Goal: Task Accomplishment & Management: Manage account settings

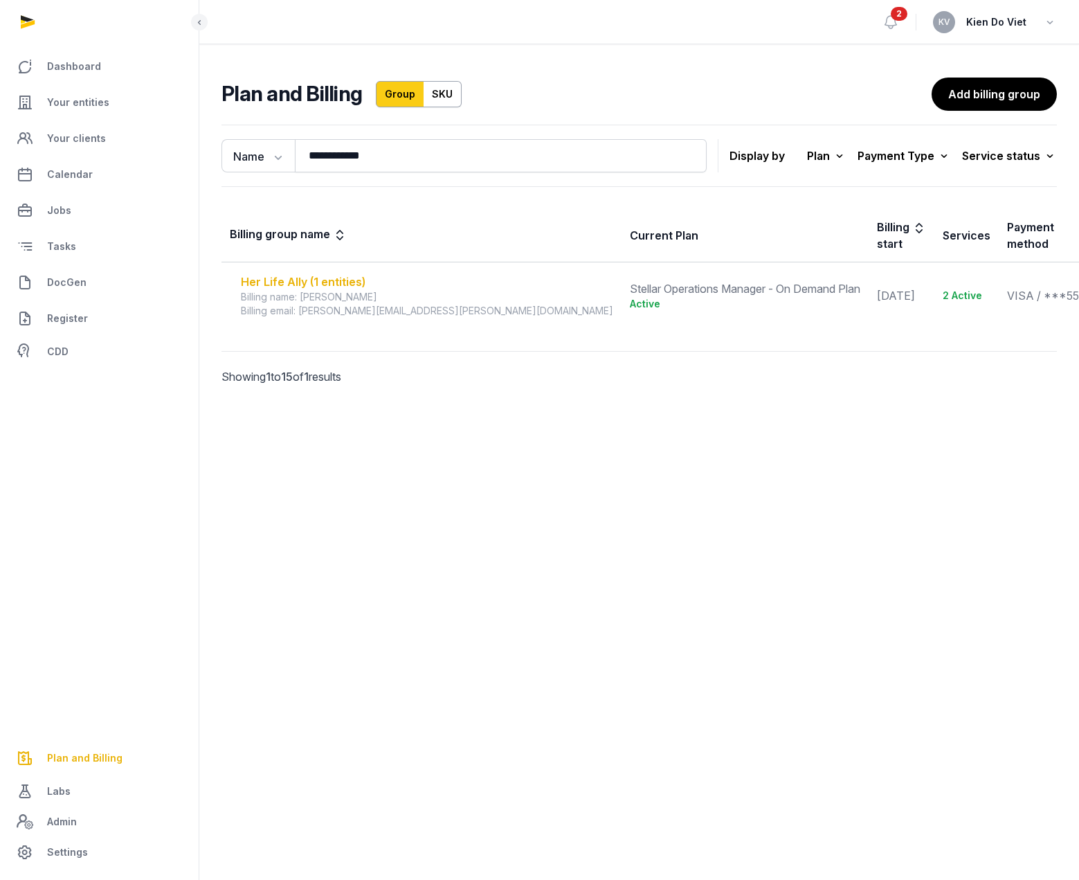
click at [304, 273] on div "Her Life Ally (1 entities)" at bounding box center [427, 281] width 372 height 17
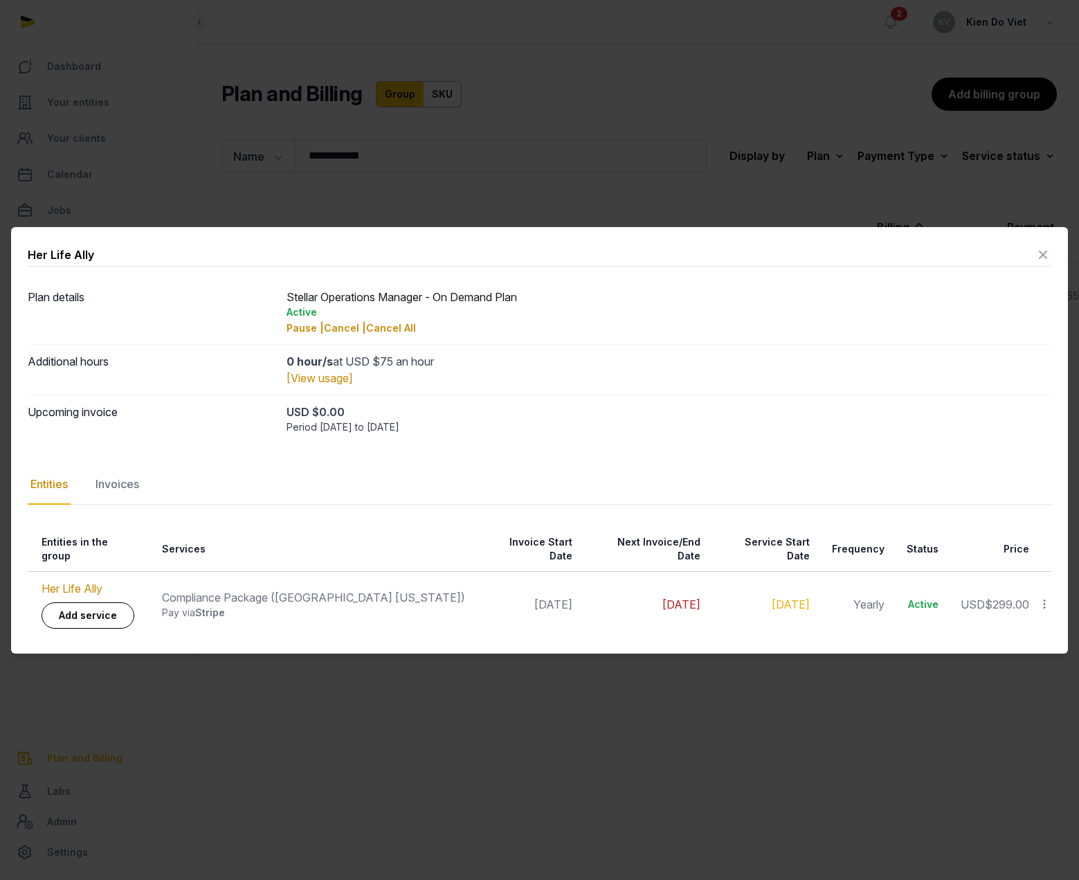
click at [1047, 599] on icon at bounding box center [1044, 603] width 12 height 15
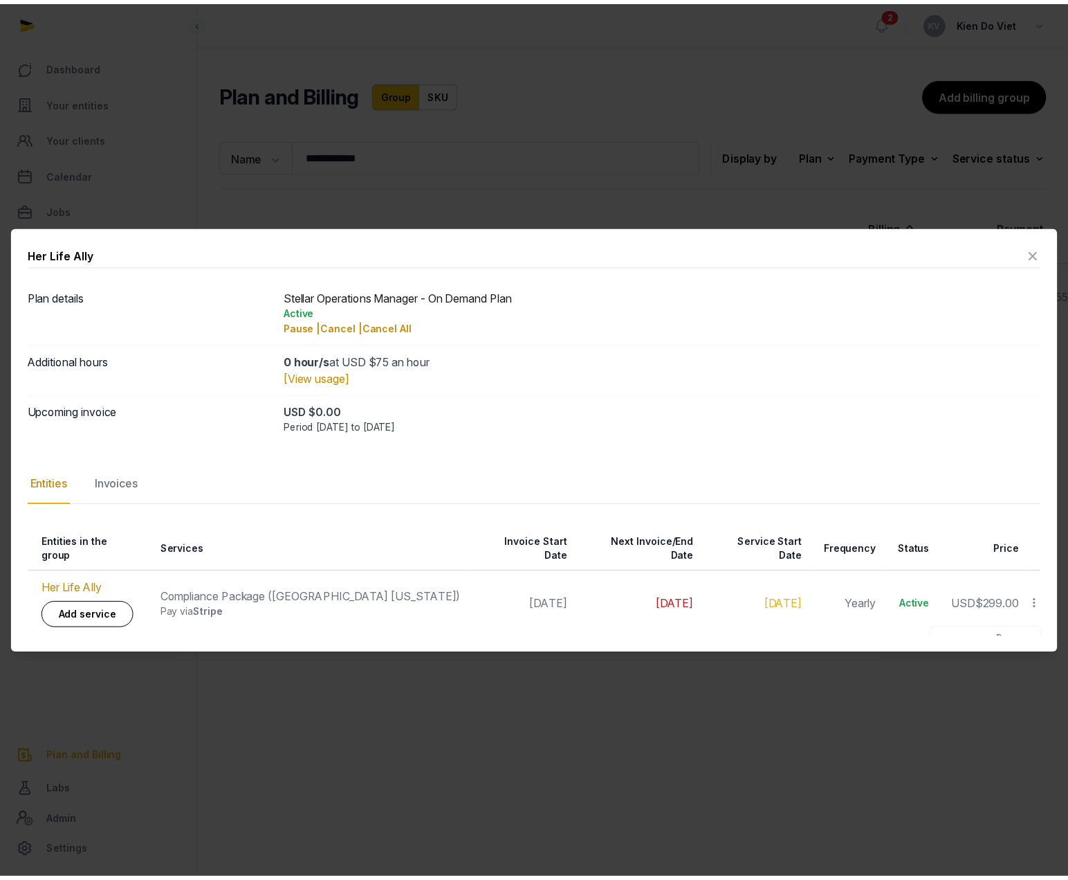
scroll to position [66, 0]
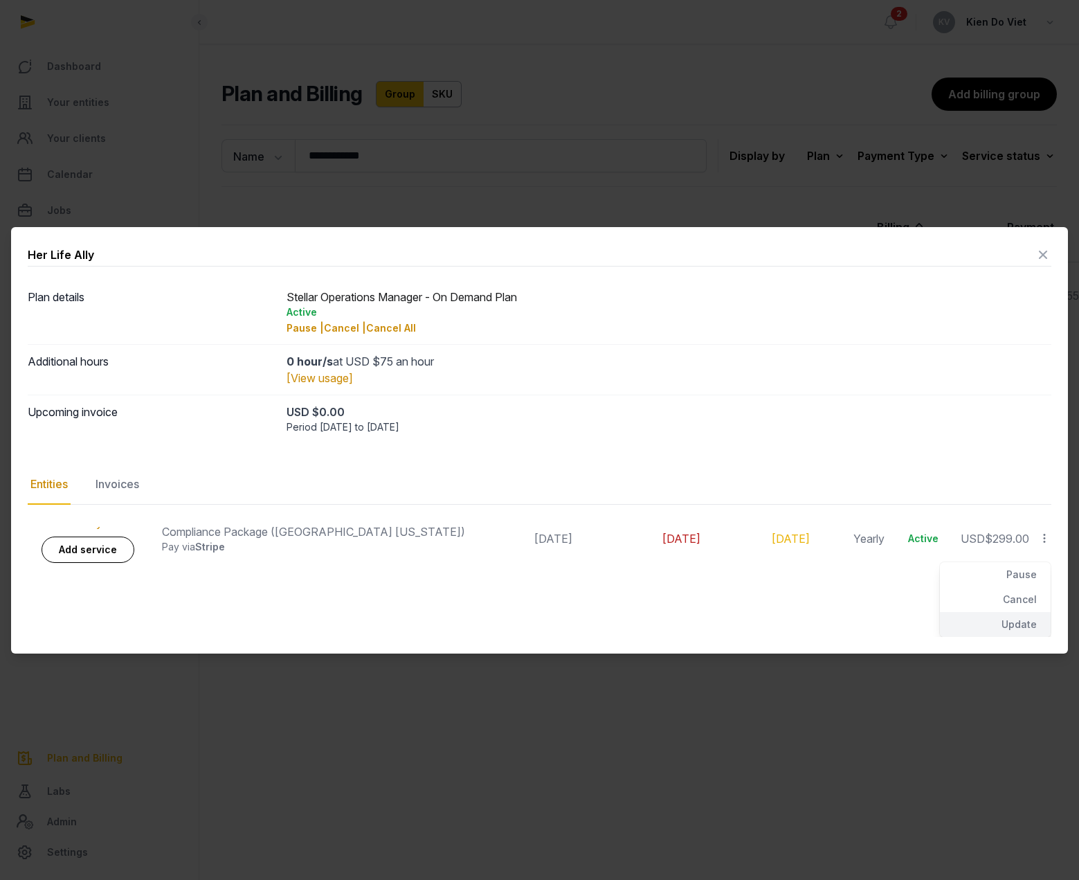
click at [1013, 616] on div "Update" at bounding box center [995, 624] width 111 height 25
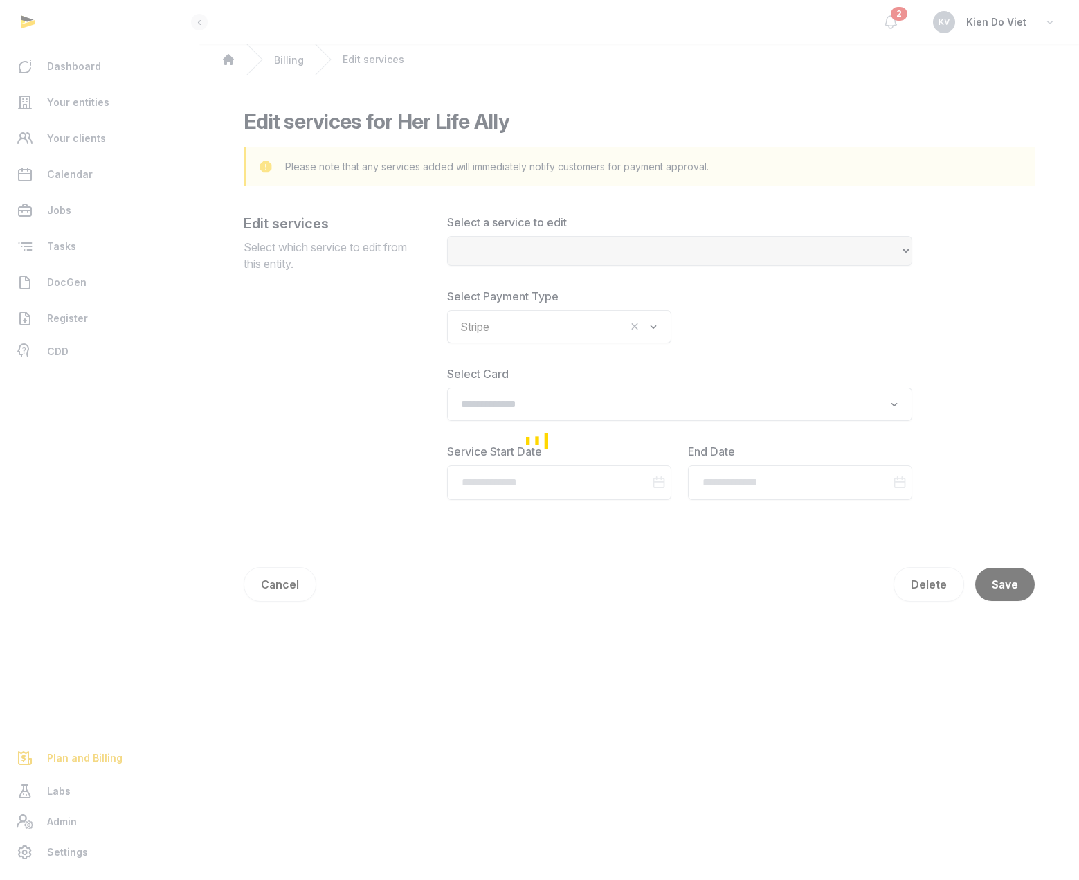
select select "**********"
type input "**********"
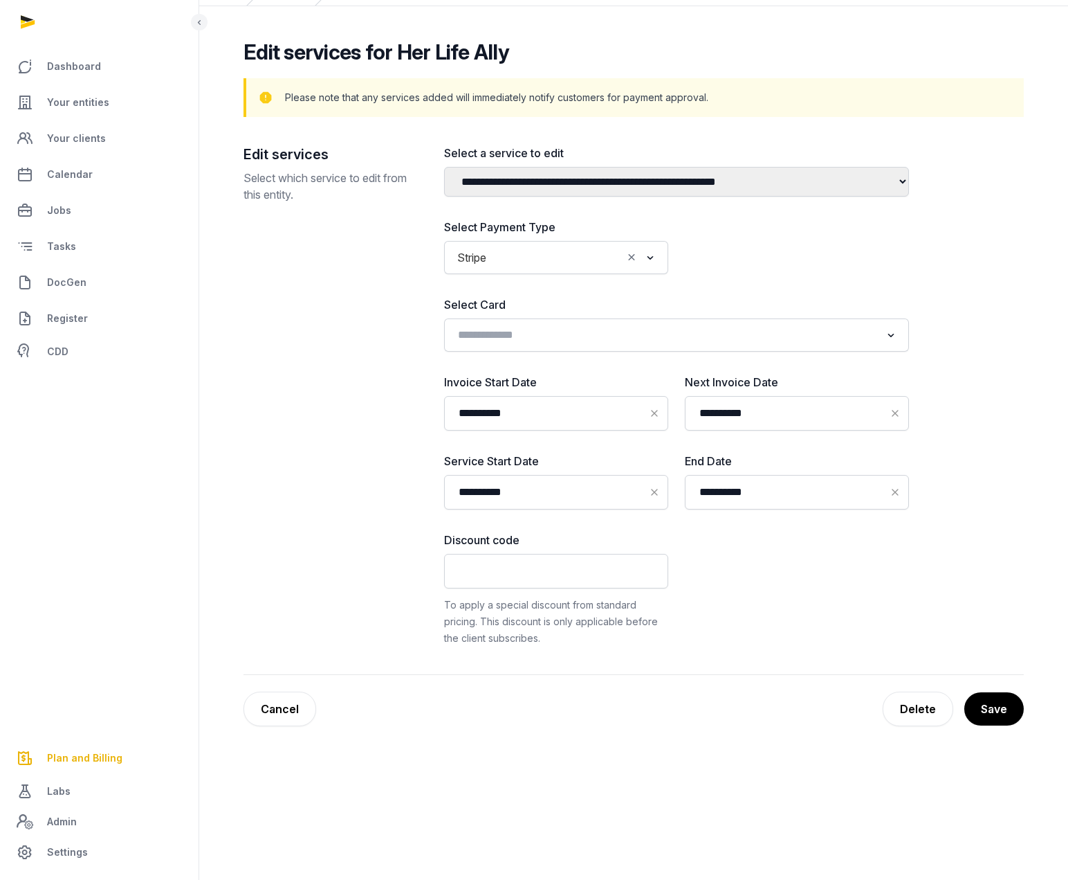
scroll to position [80, 0]
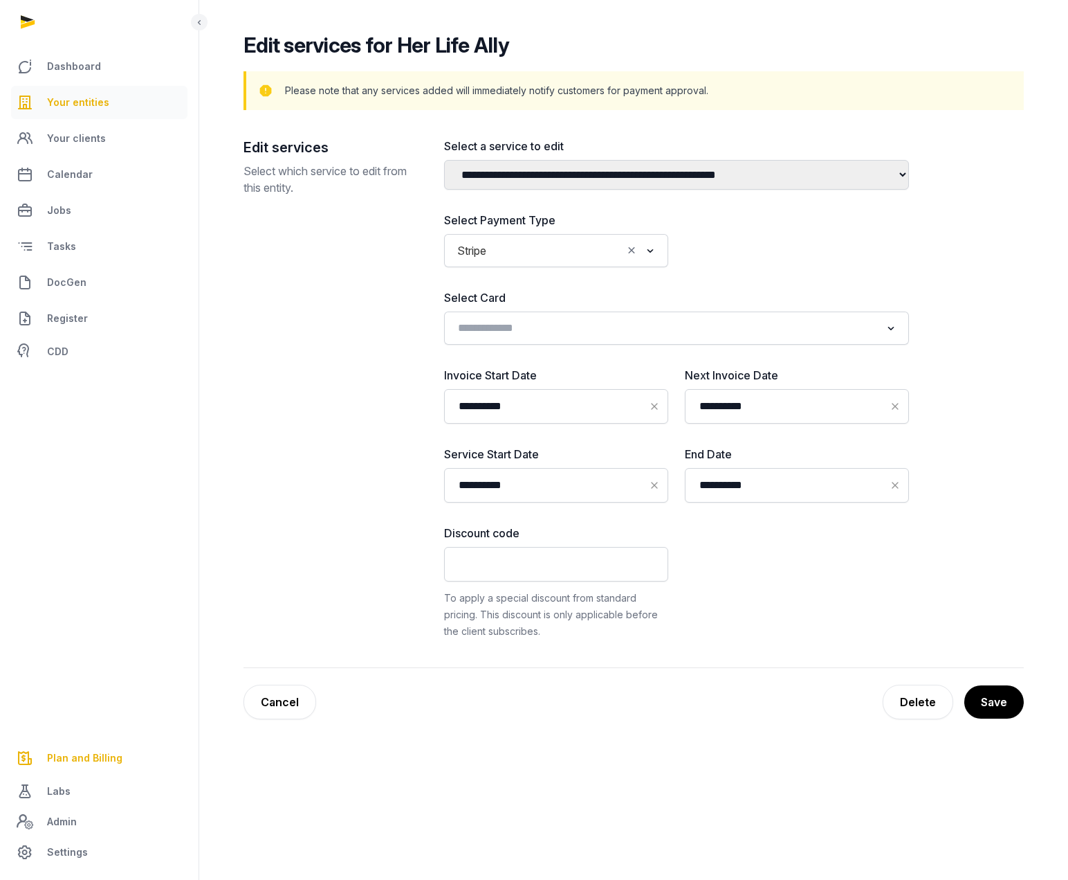
click at [81, 104] on span "Your entities" at bounding box center [78, 102] width 62 height 17
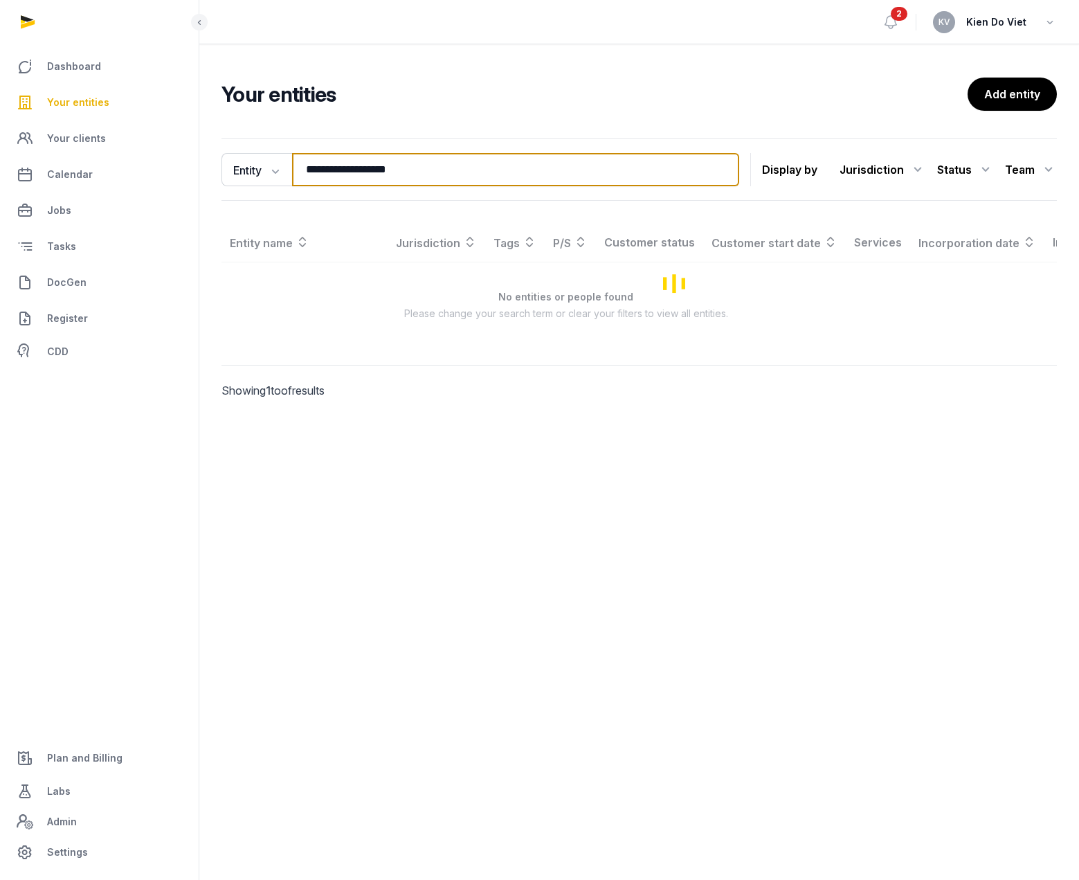
click at [380, 167] on input "**********" at bounding box center [515, 169] width 447 height 33
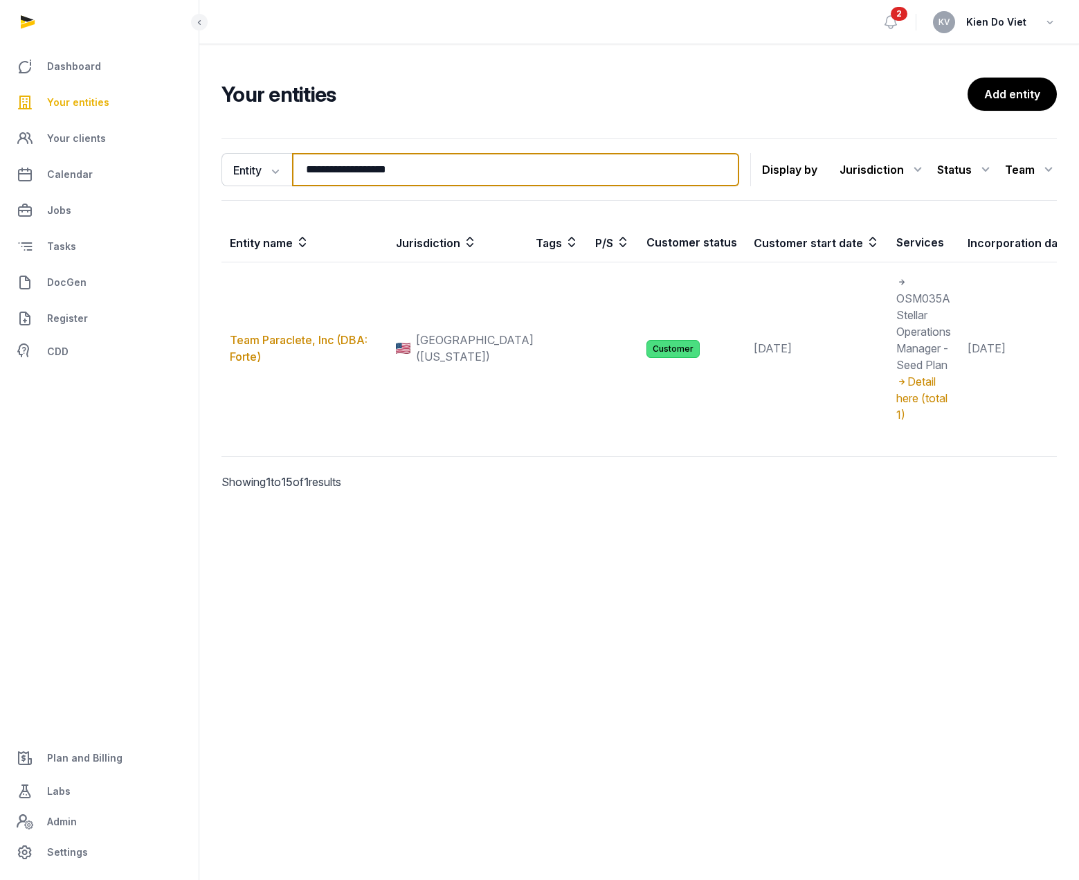
paste input "*****"
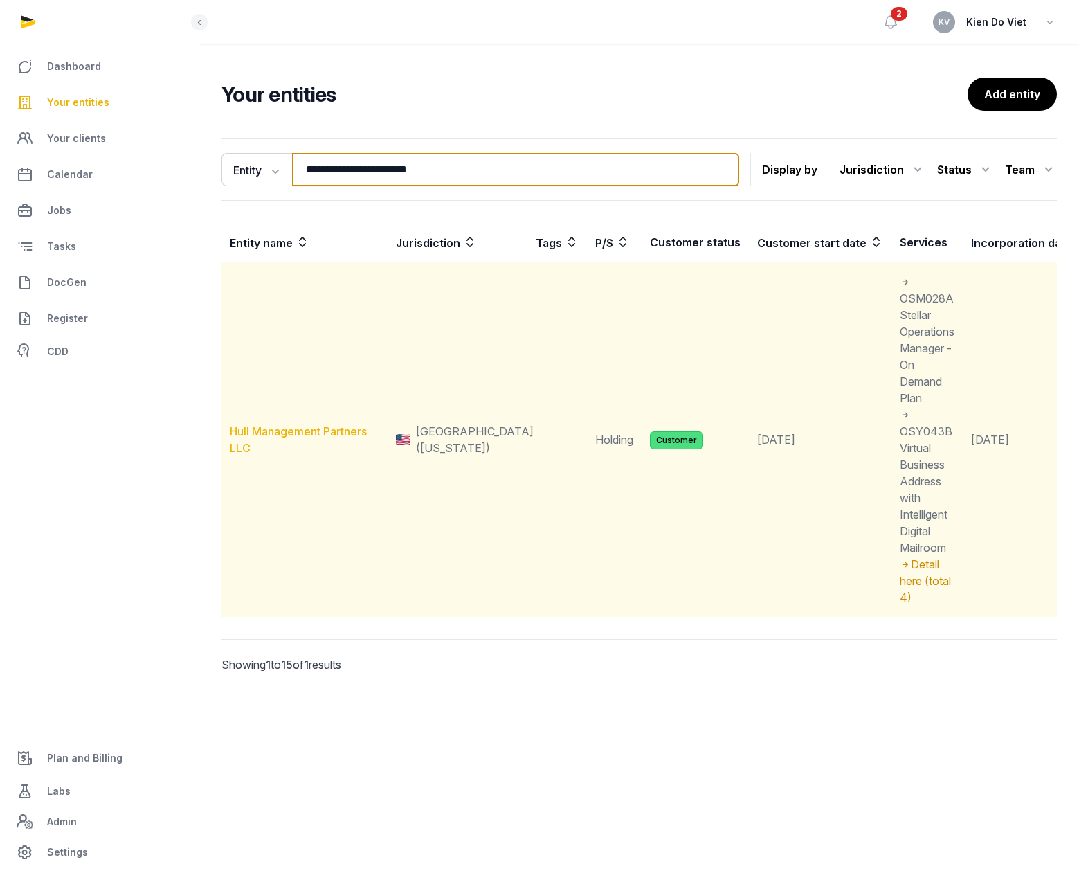
type input "**********"
click at [336, 430] on link "Hull Management Partners LLC" at bounding box center [298, 439] width 137 height 30
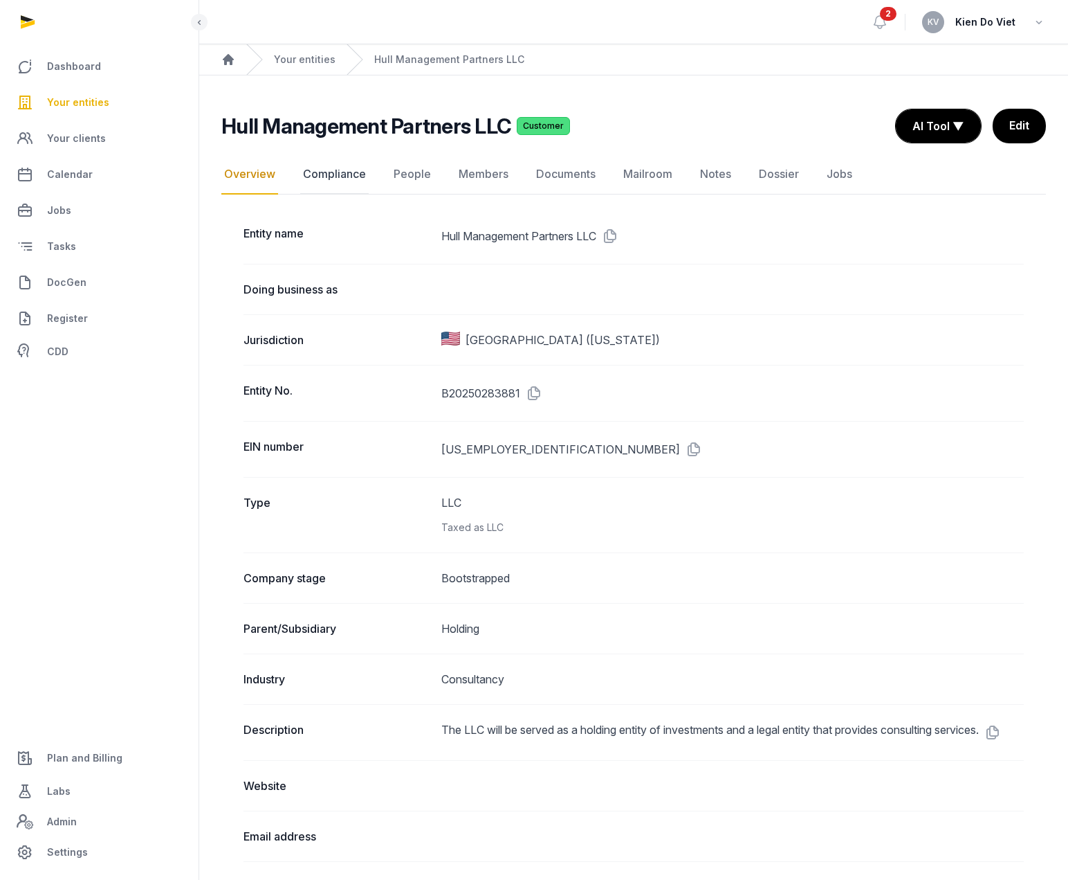
click at [336, 178] on link "Compliance" at bounding box center [334, 174] width 69 height 40
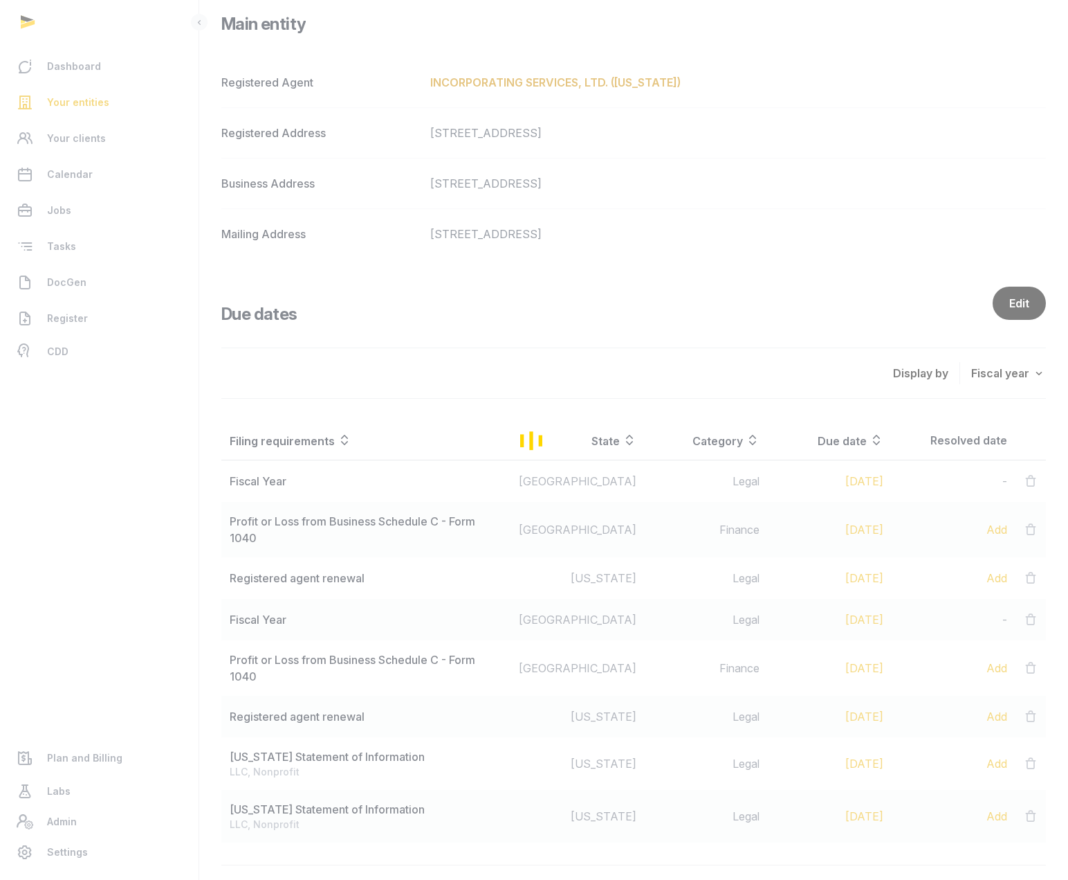
scroll to position [265, 0]
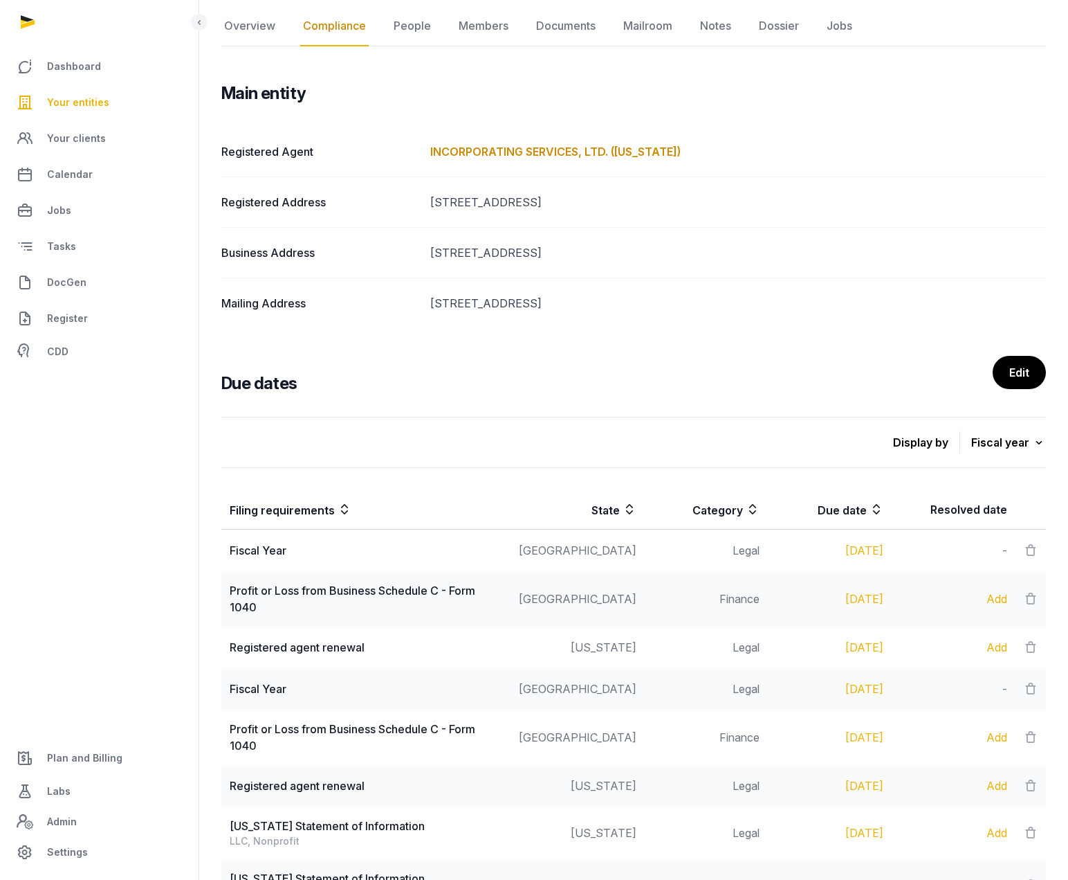
scroll to position [265, 0]
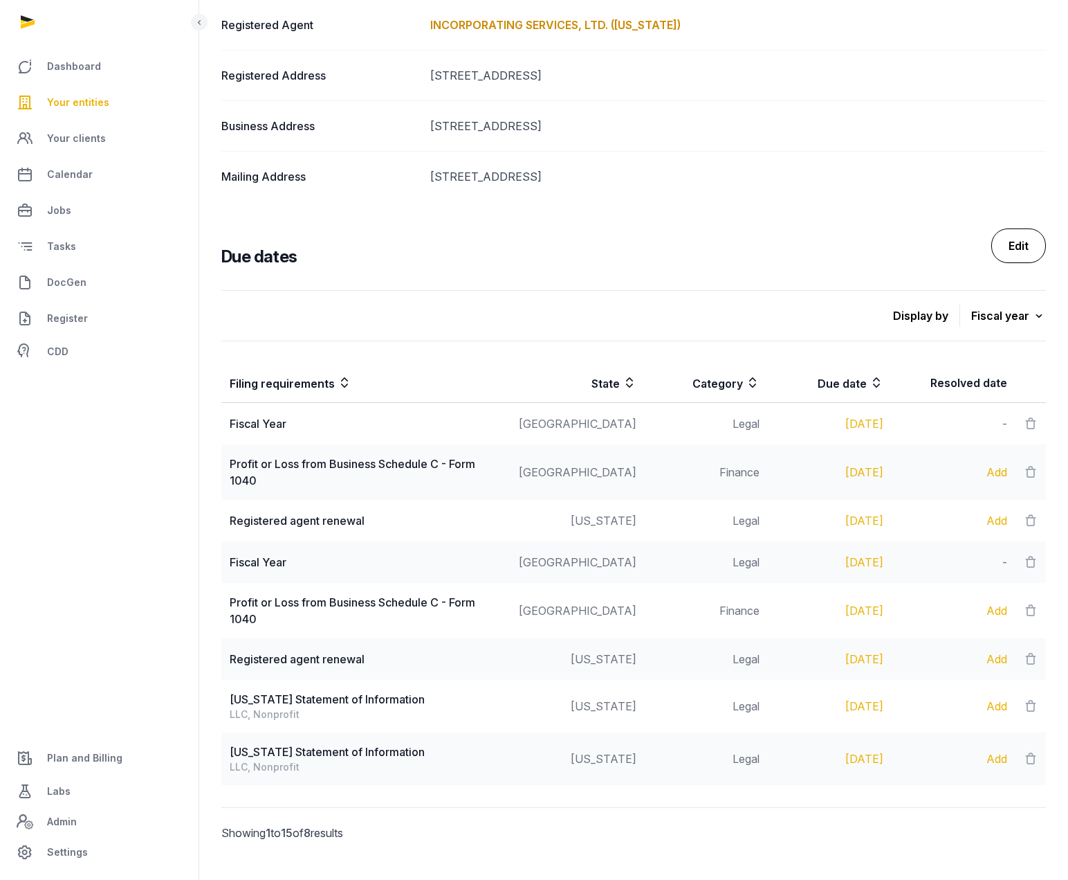
click at [1010, 248] on link "Edit" at bounding box center [1019, 245] width 55 height 35
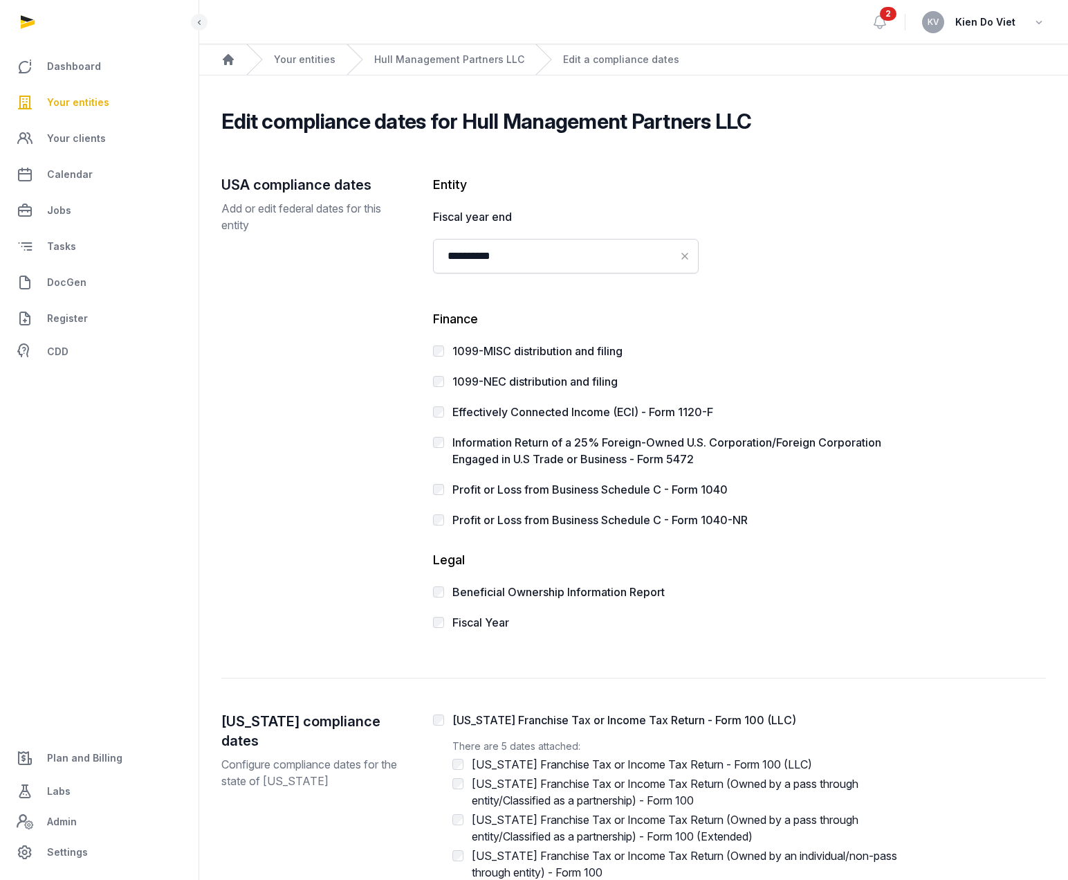
scroll to position [255, 0]
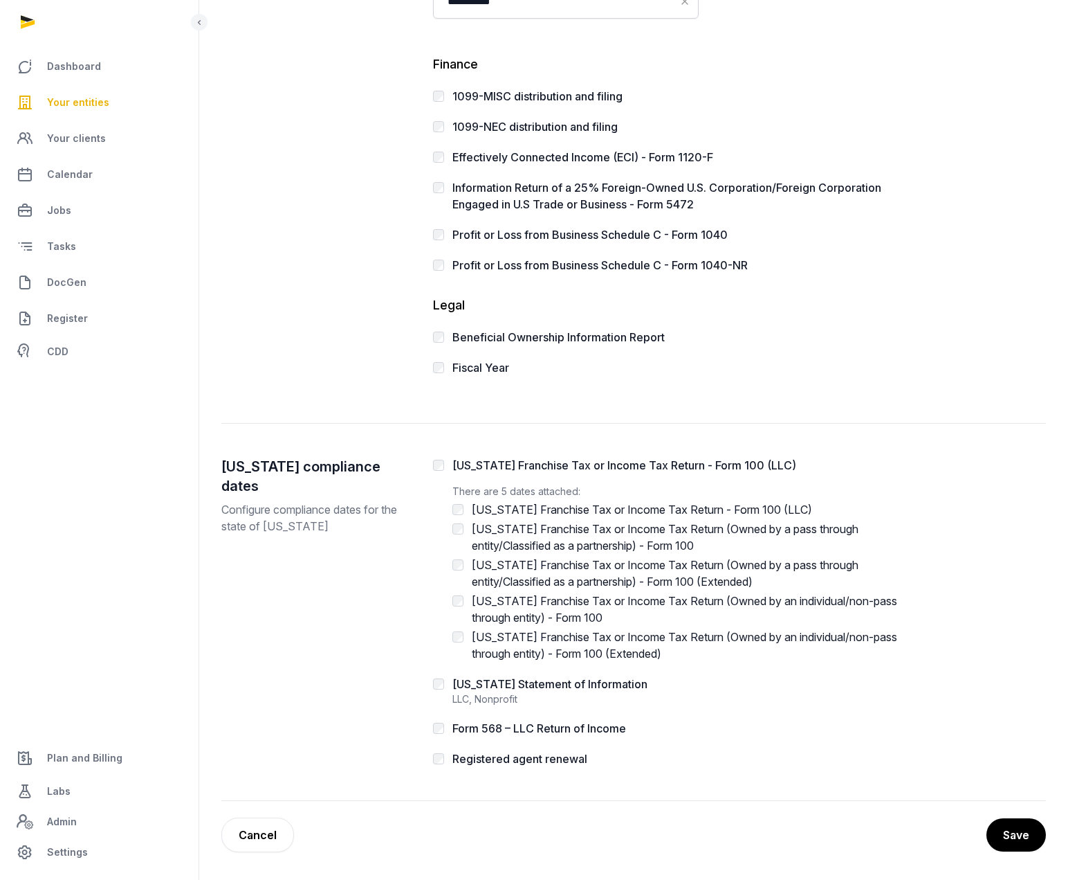
click at [511, 686] on label "California Statement of Information" at bounding box center [550, 684] width 195 height 14
copy label "California Statement of Information"
click at [875, 779] on div "California compliance dates Configure compliance dates for the state of Califor…" at bounding box center [633, 629] width 825 height 344
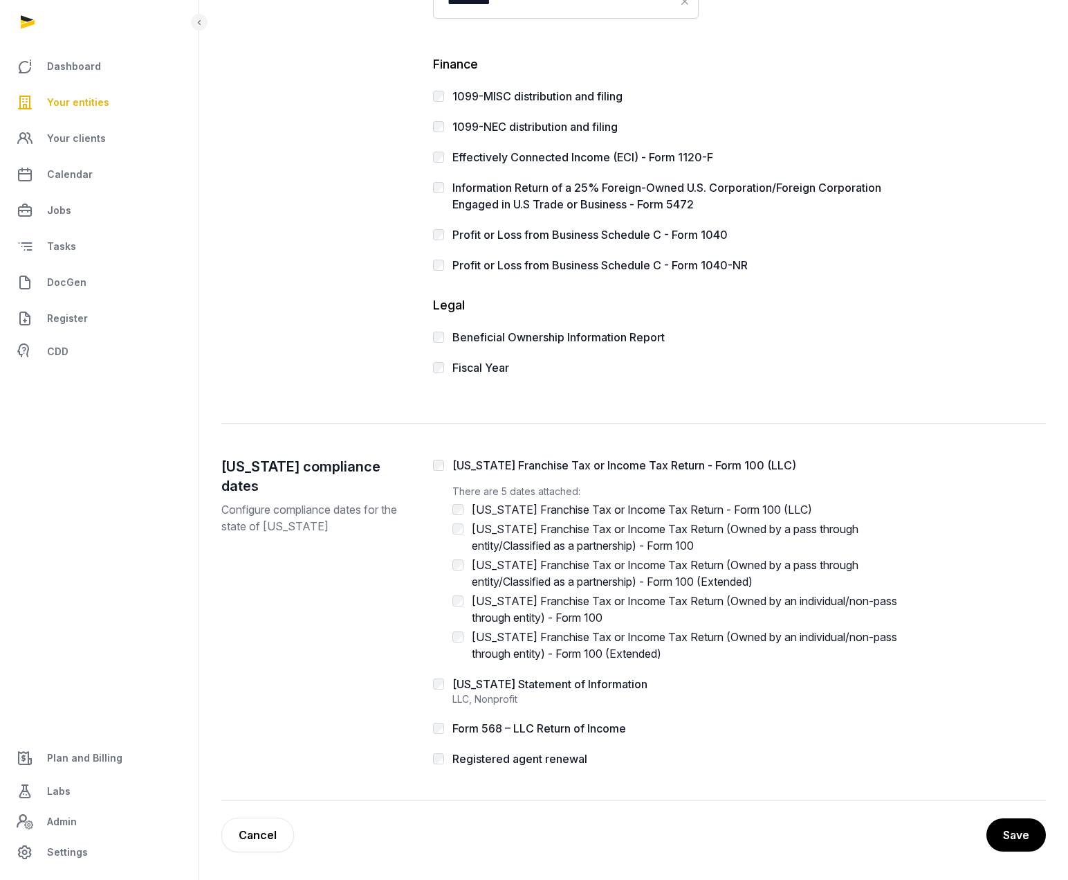
scroll to position [0, 0]
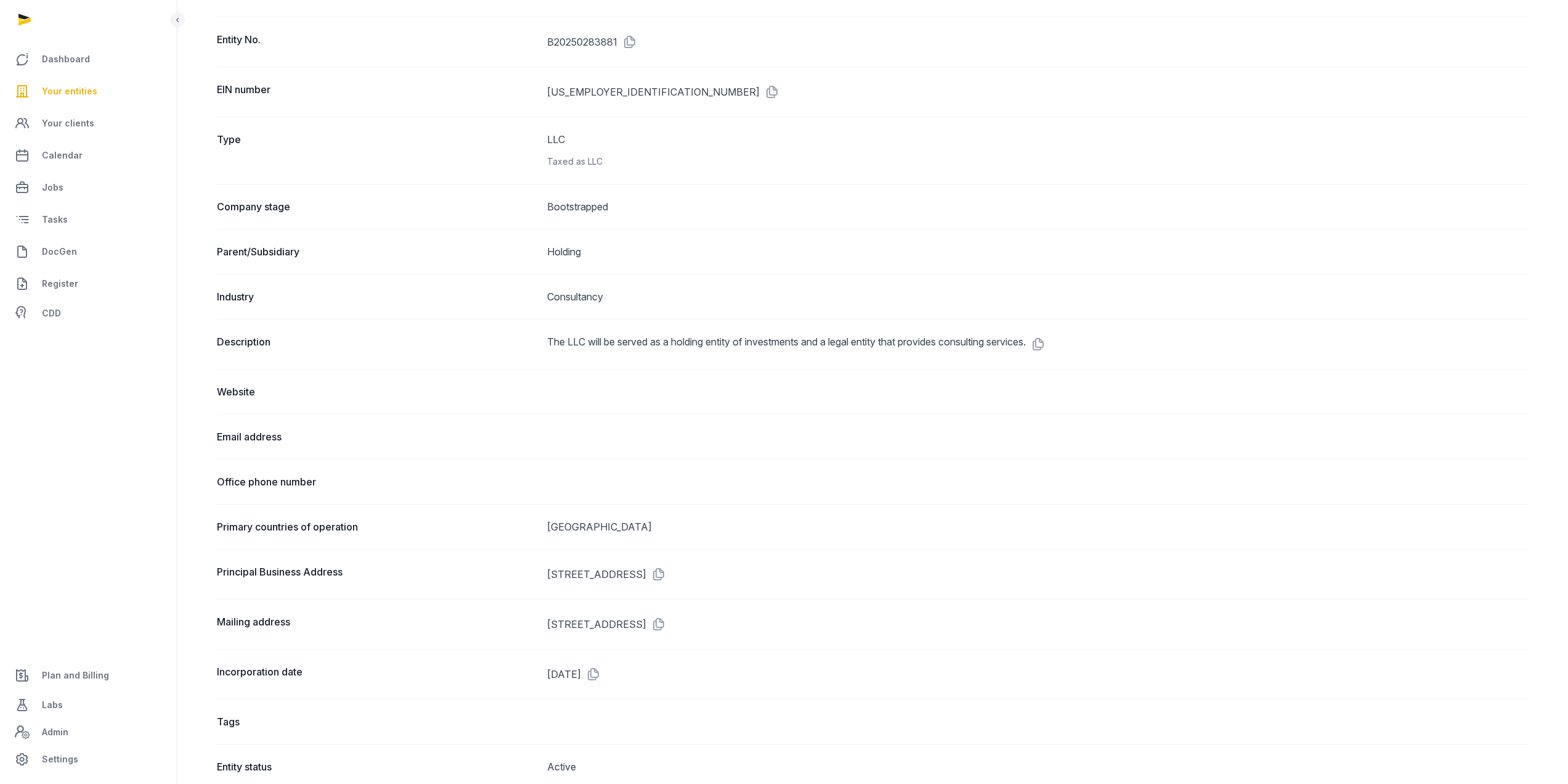
scroll to position [494, 0]
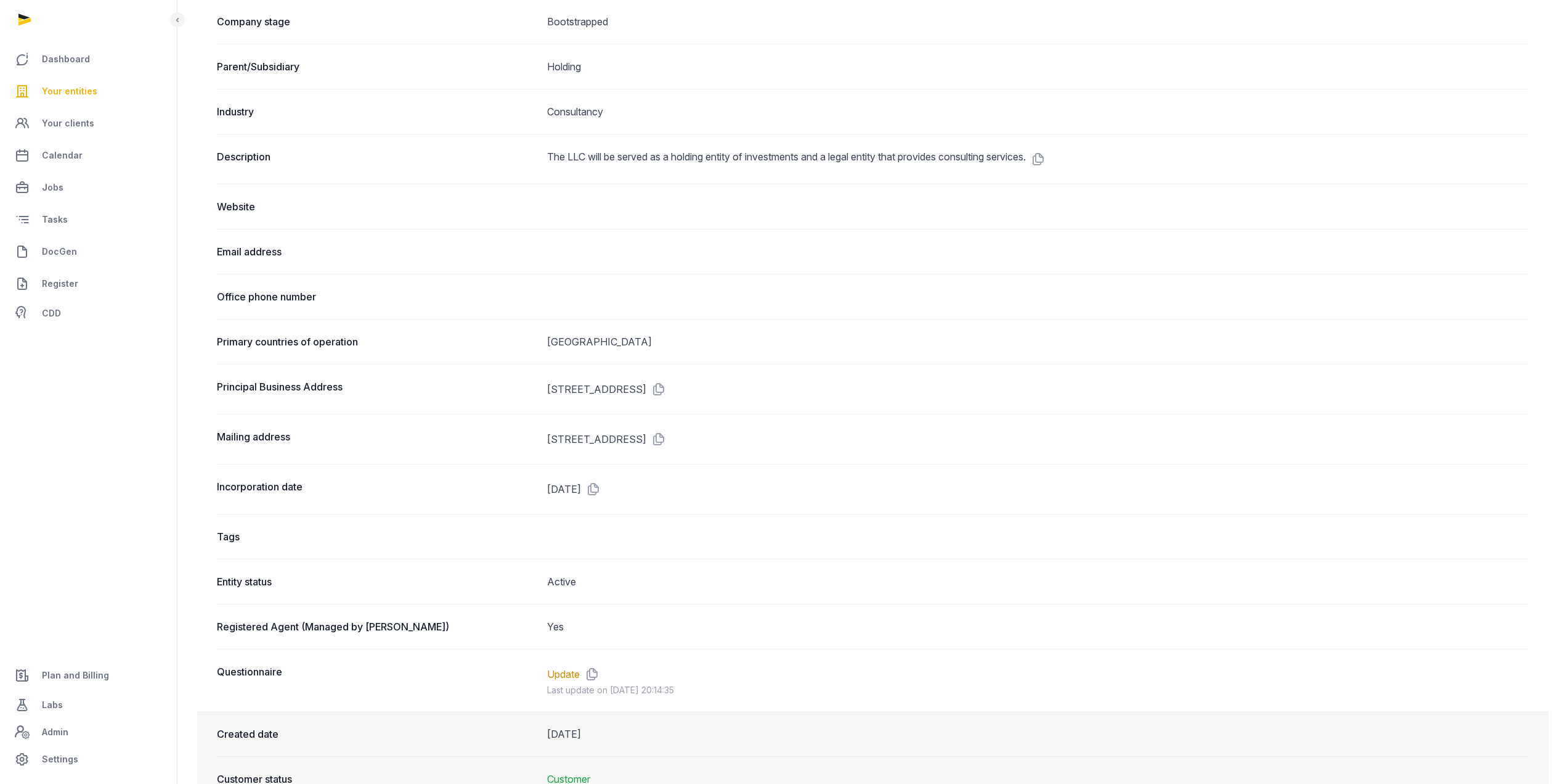
click at [579, 491] on dd "[DATE]" at bounding box center [1037, 489] width 981 height 20
click at [728, 489] on dd "[DATE]" at bounding box center [1037, 489] width 981 height 20
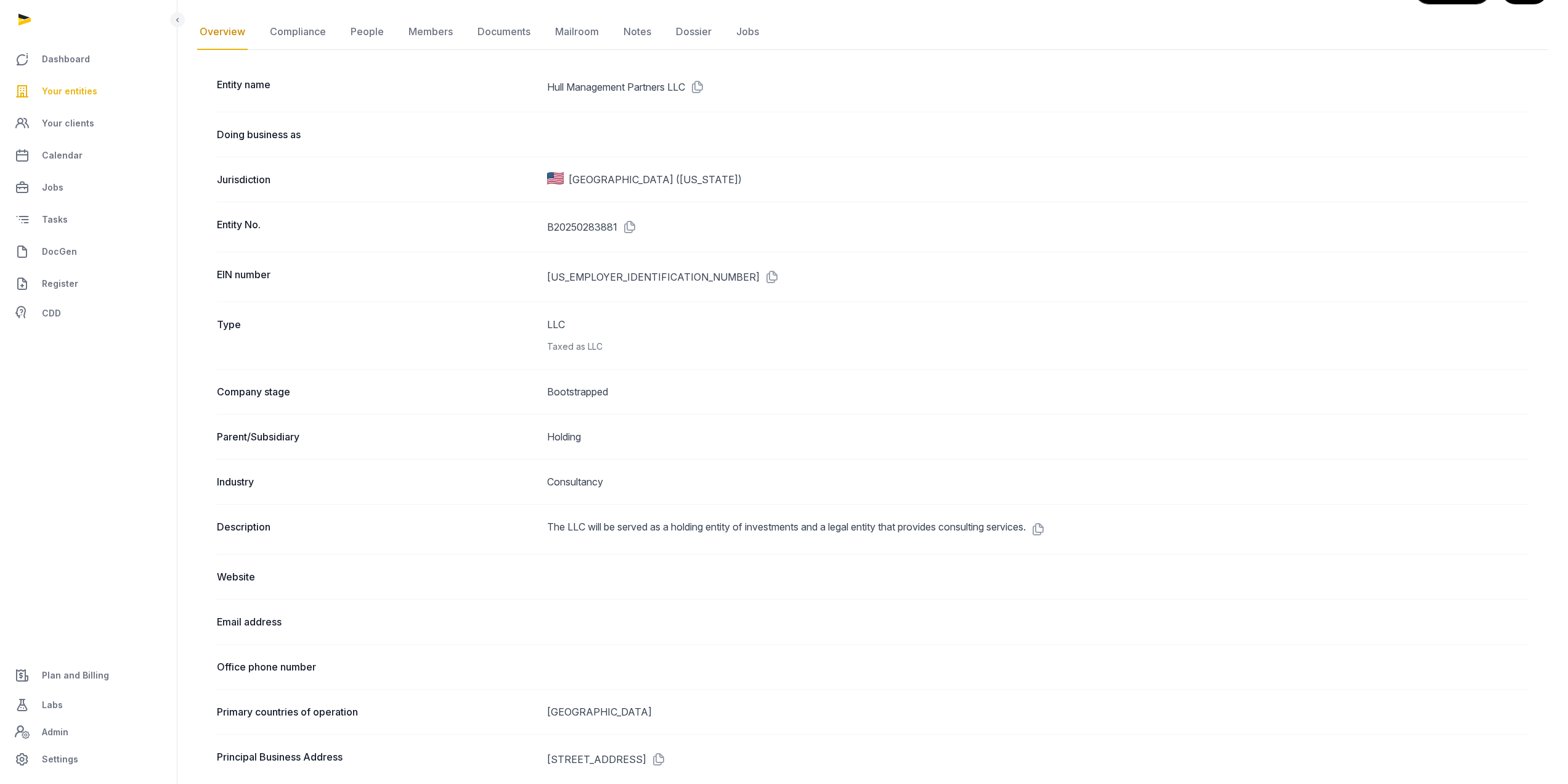
scroll to position [0, 0]
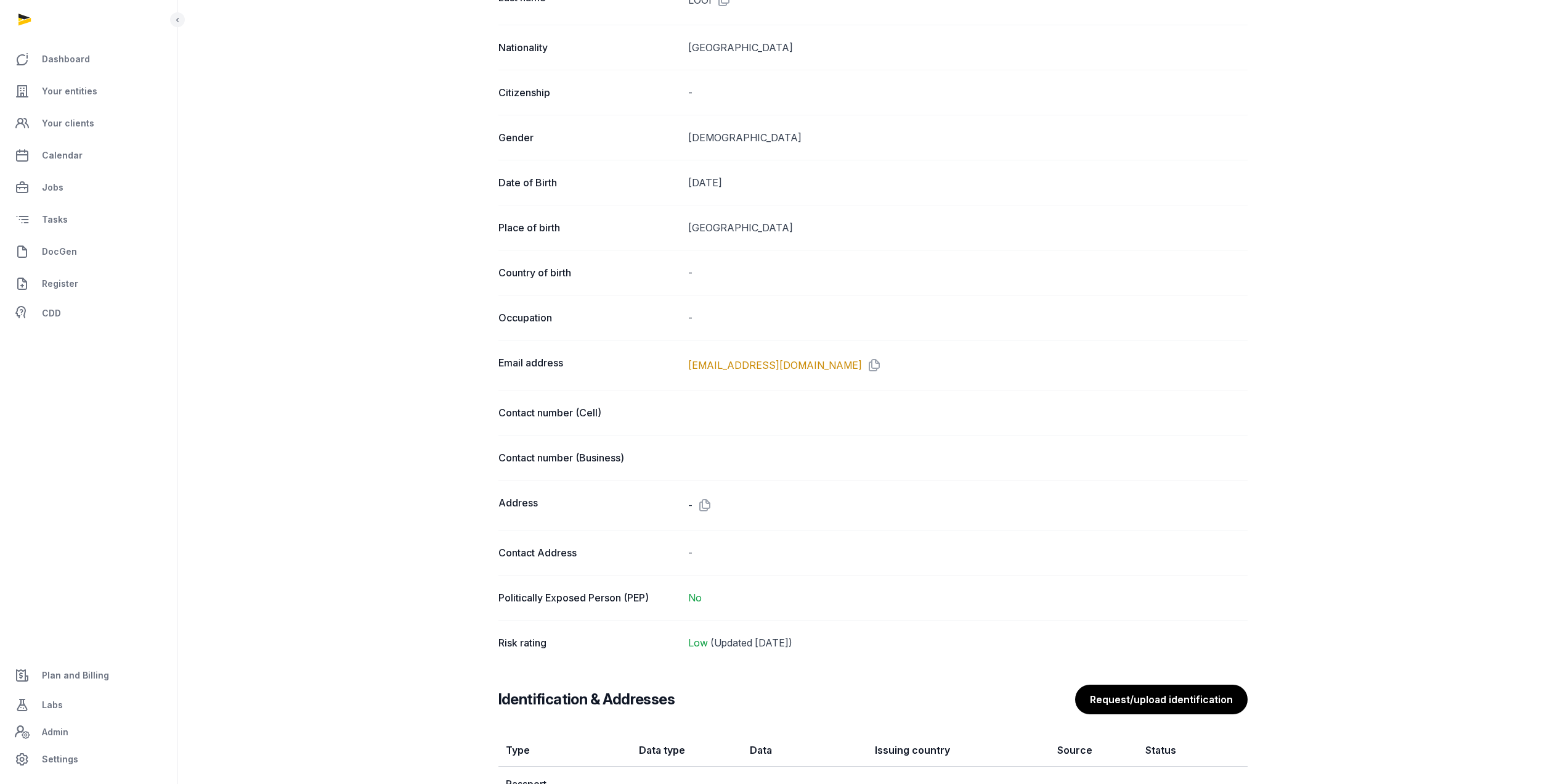
scroll to position [861, 0]
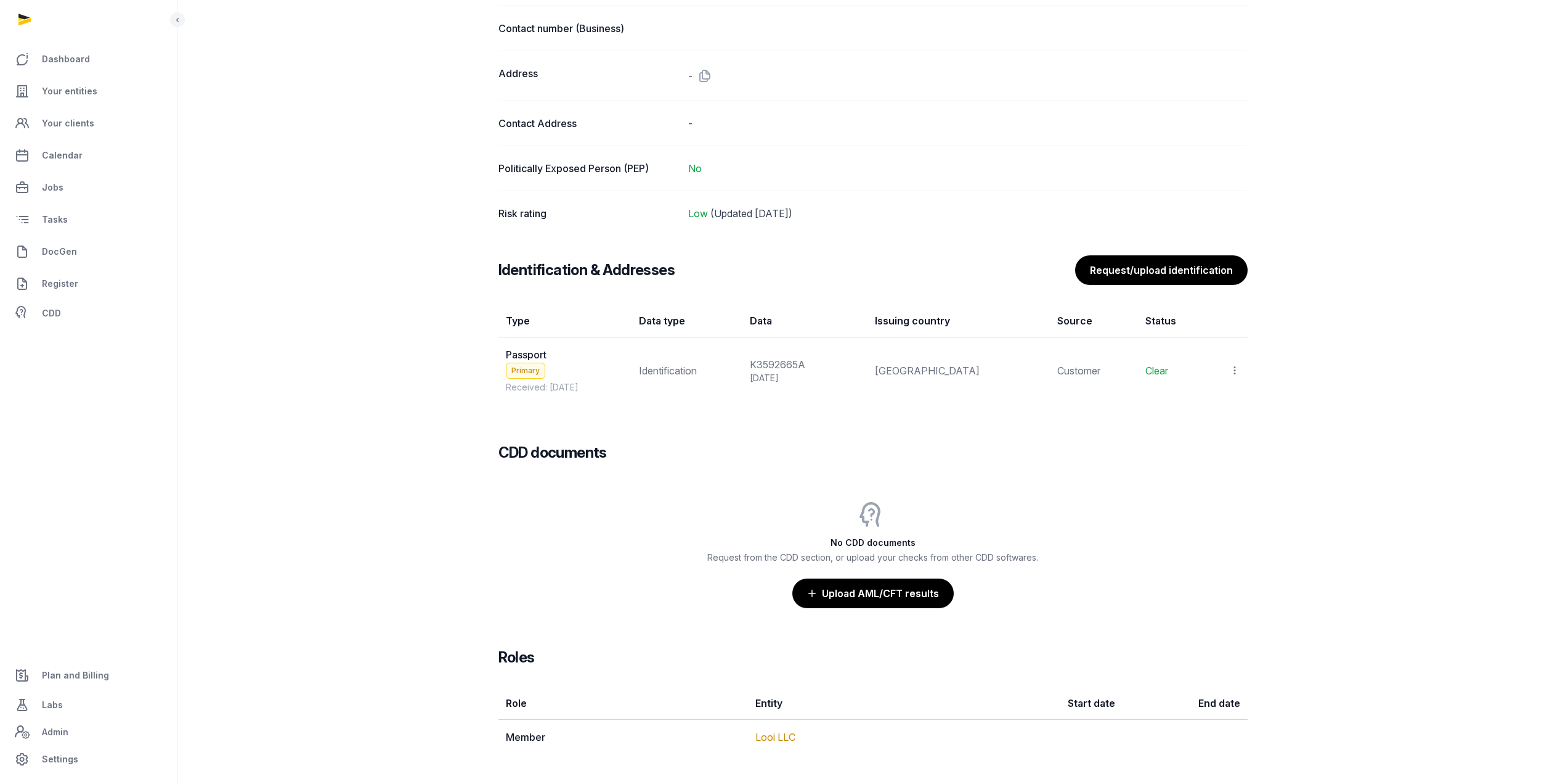
click at [1239, 372] on icon at bounding box center [1234, 370] width 11 height 13
click at [1210, 404] on span "View" at bounding box center [1216, 404] width 22 height 12
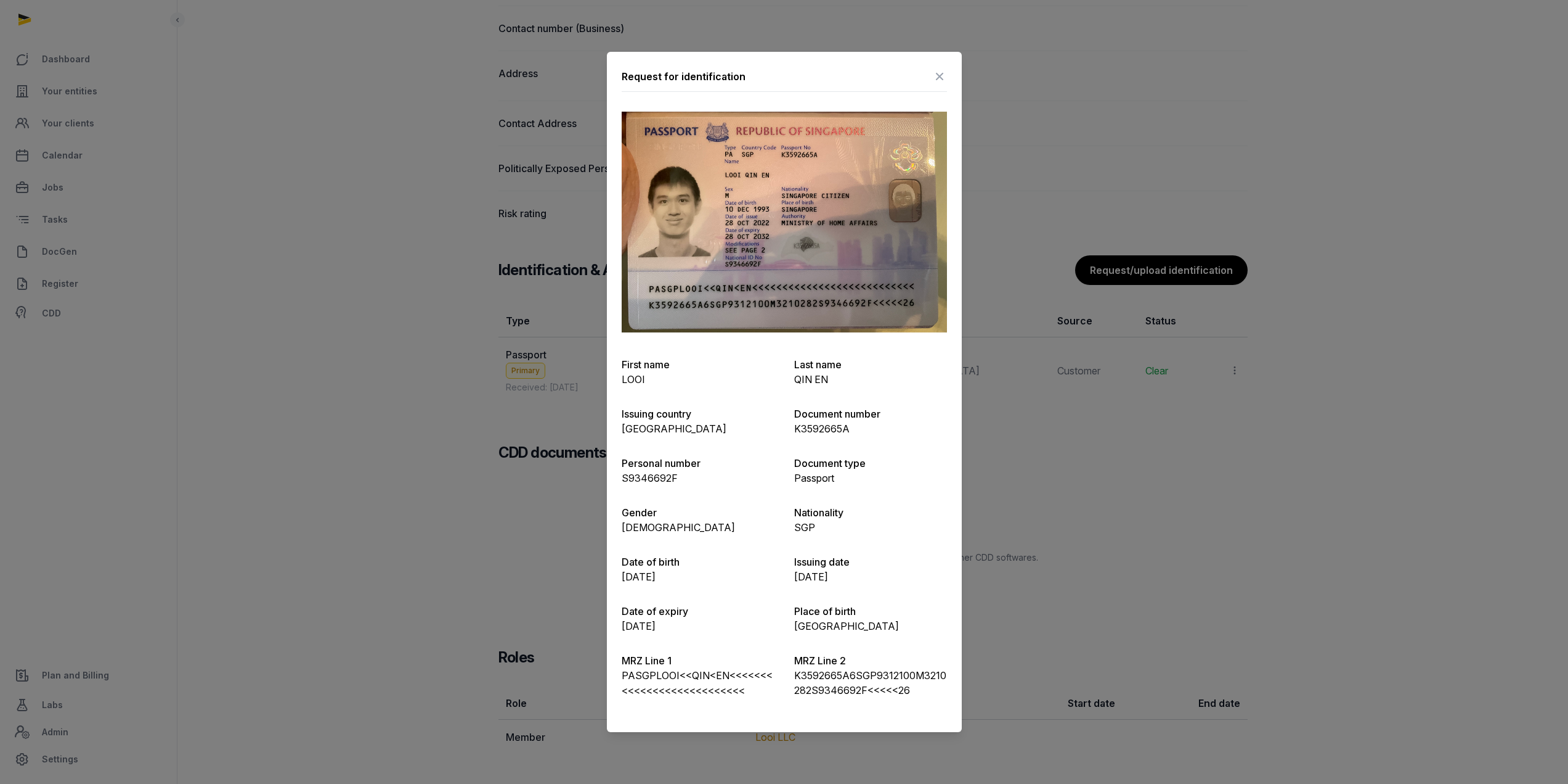
click at [937, 78] on icon at bounding box center [939, 77] width 15 height 20
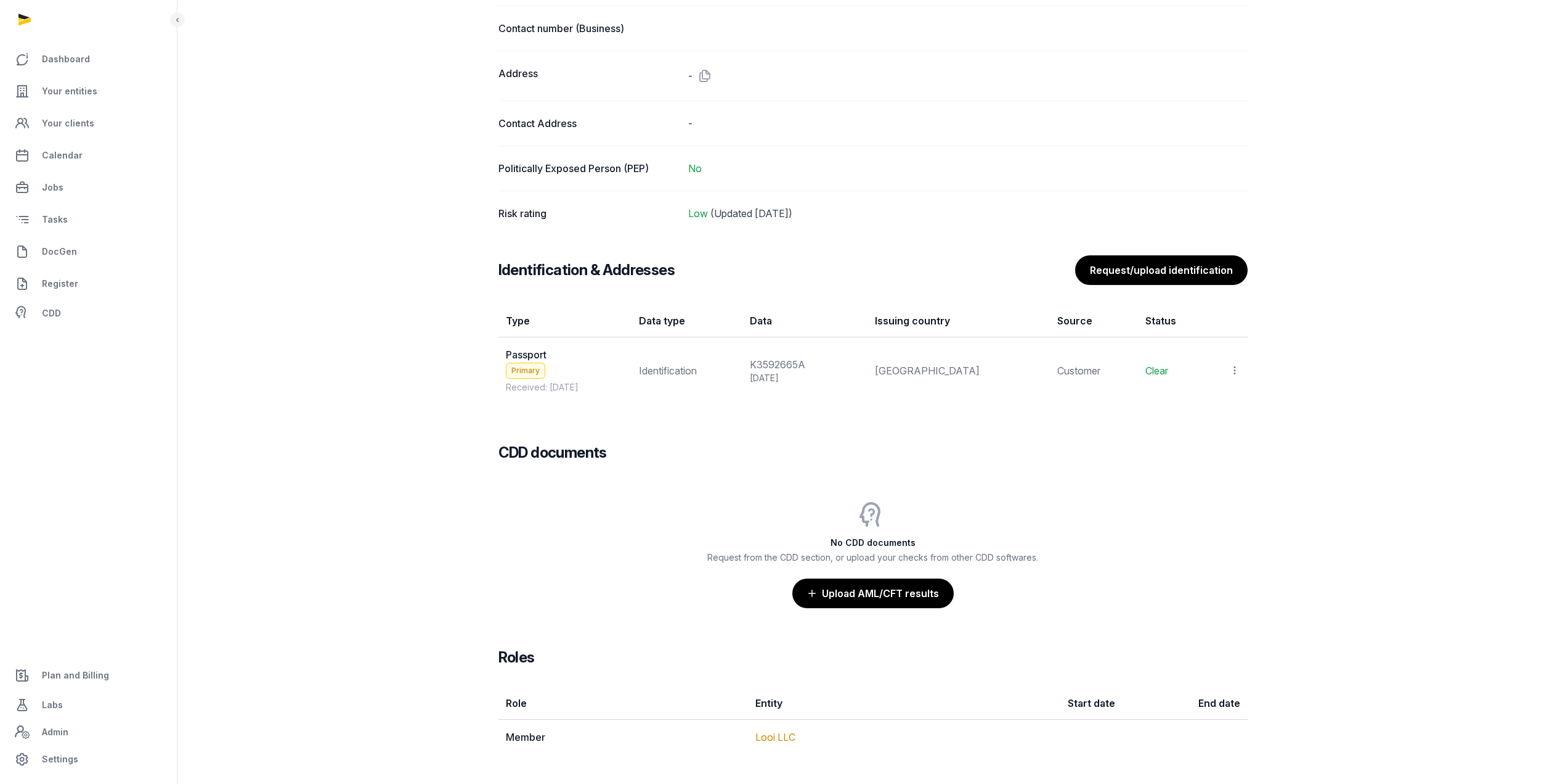
click at [1231, 372] on icon at bounding box center [1234, 370] width 11 height 13
click at [1206, 405] on span "View" at bounding box center [1216, 404] width 22 height 12
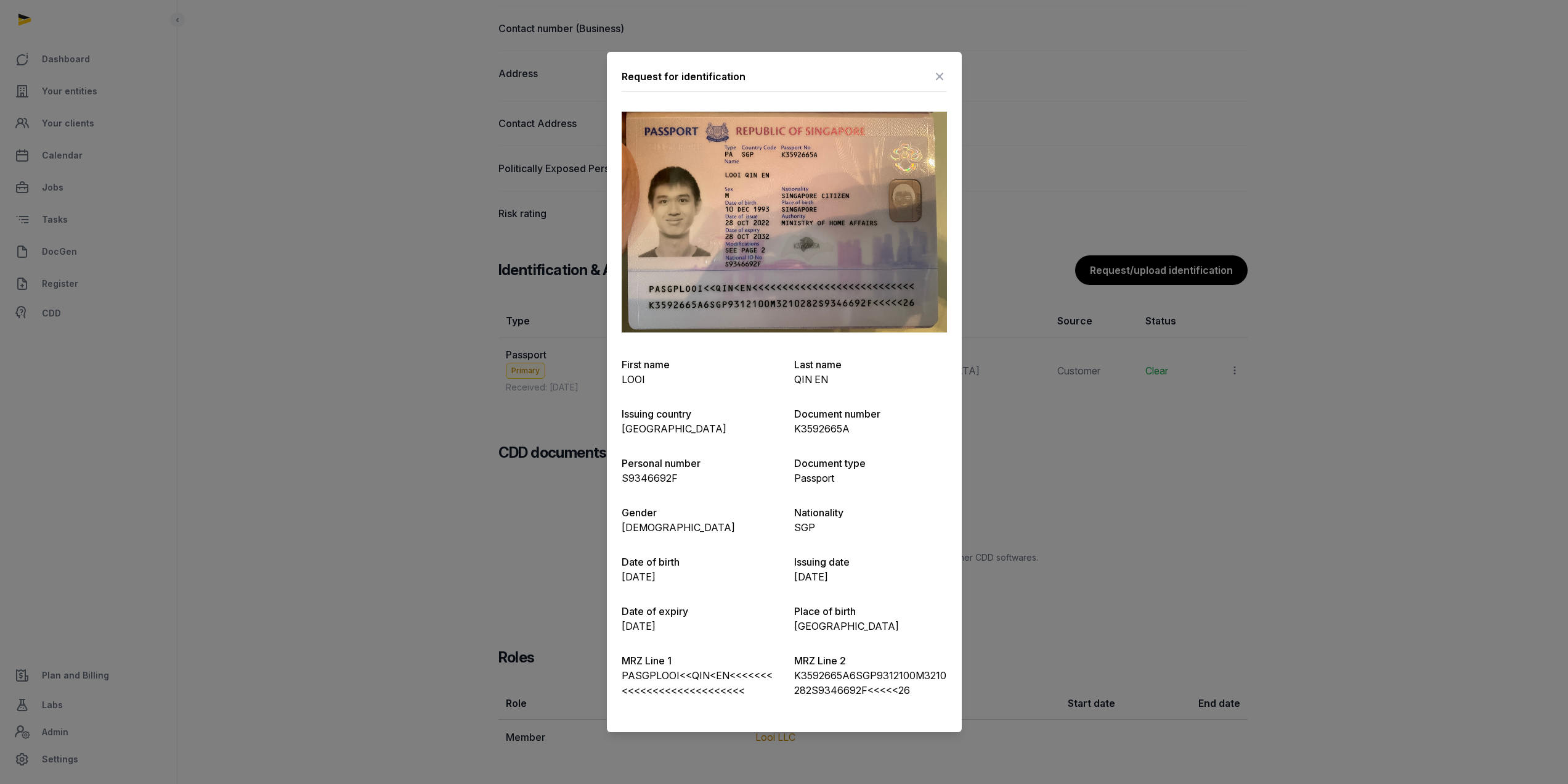
click at [941, 78] on icon at bounding box center [939, 77] width 15 height 20
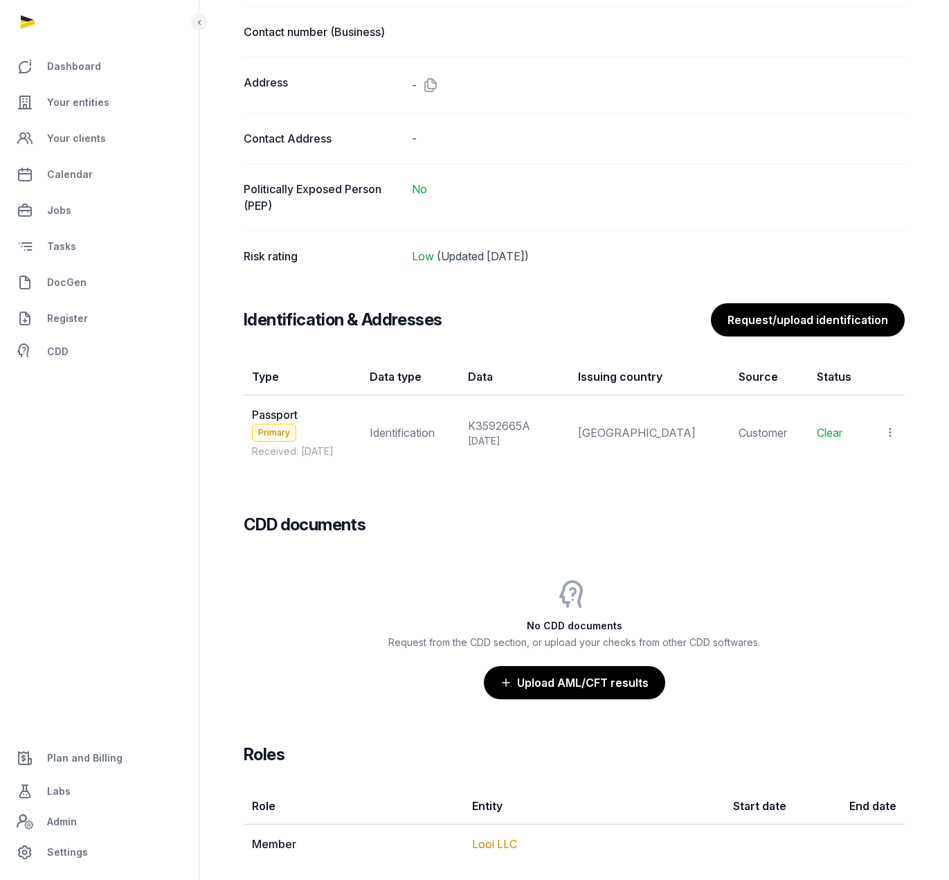
scroll to position [844, 0]
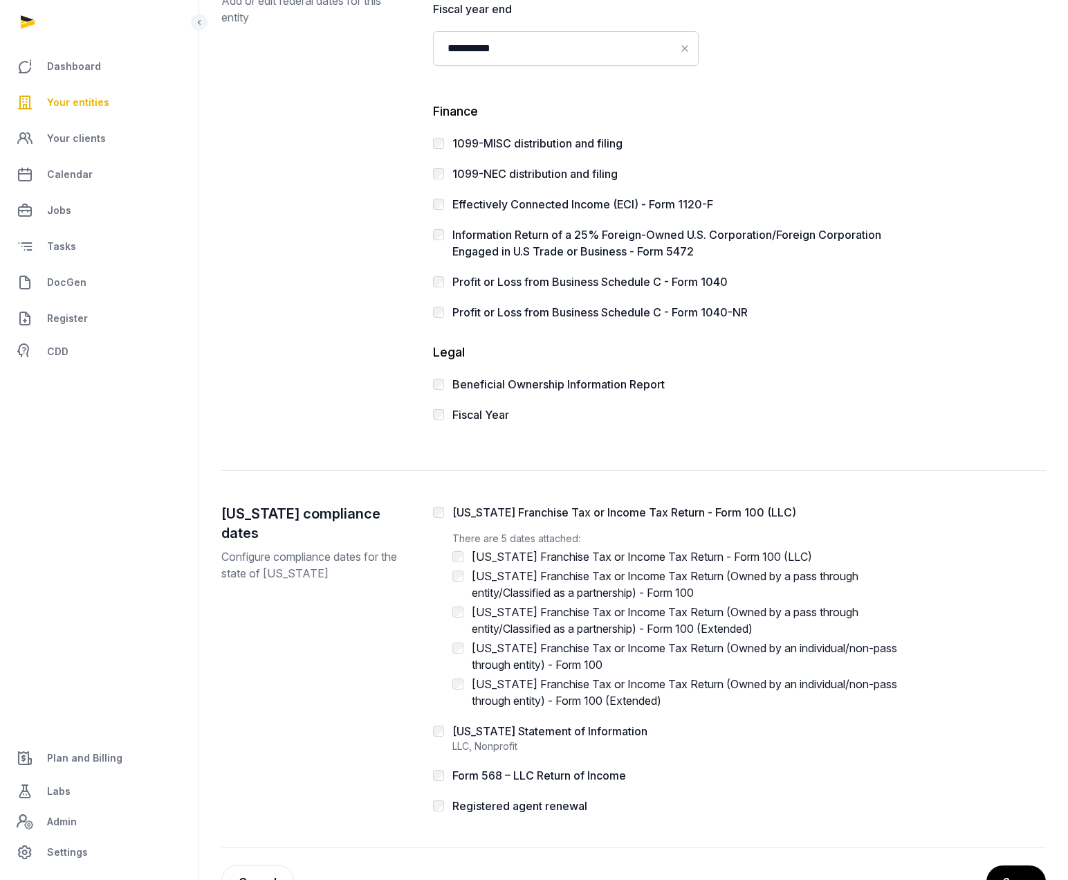
scroll to position [255, 0]
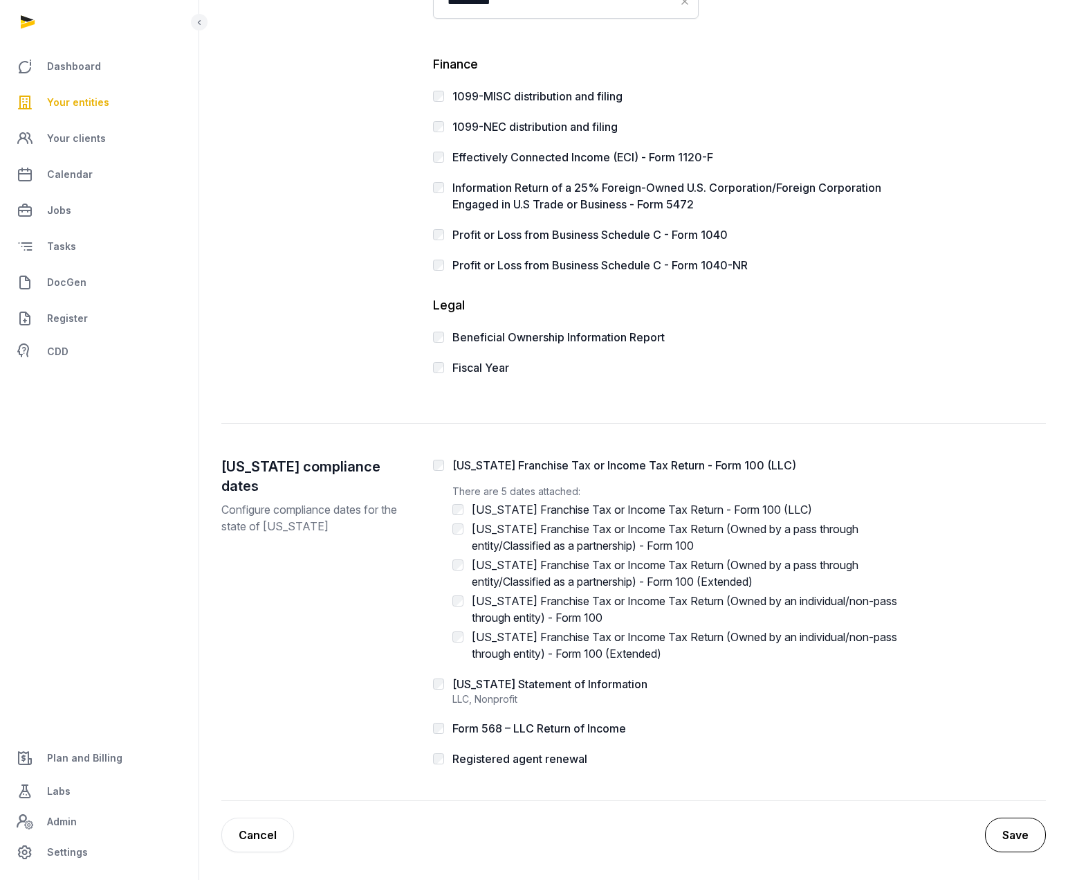
click at [1005, 830] on button "Save" at bounding box center [1015, 834] width 61 height 35
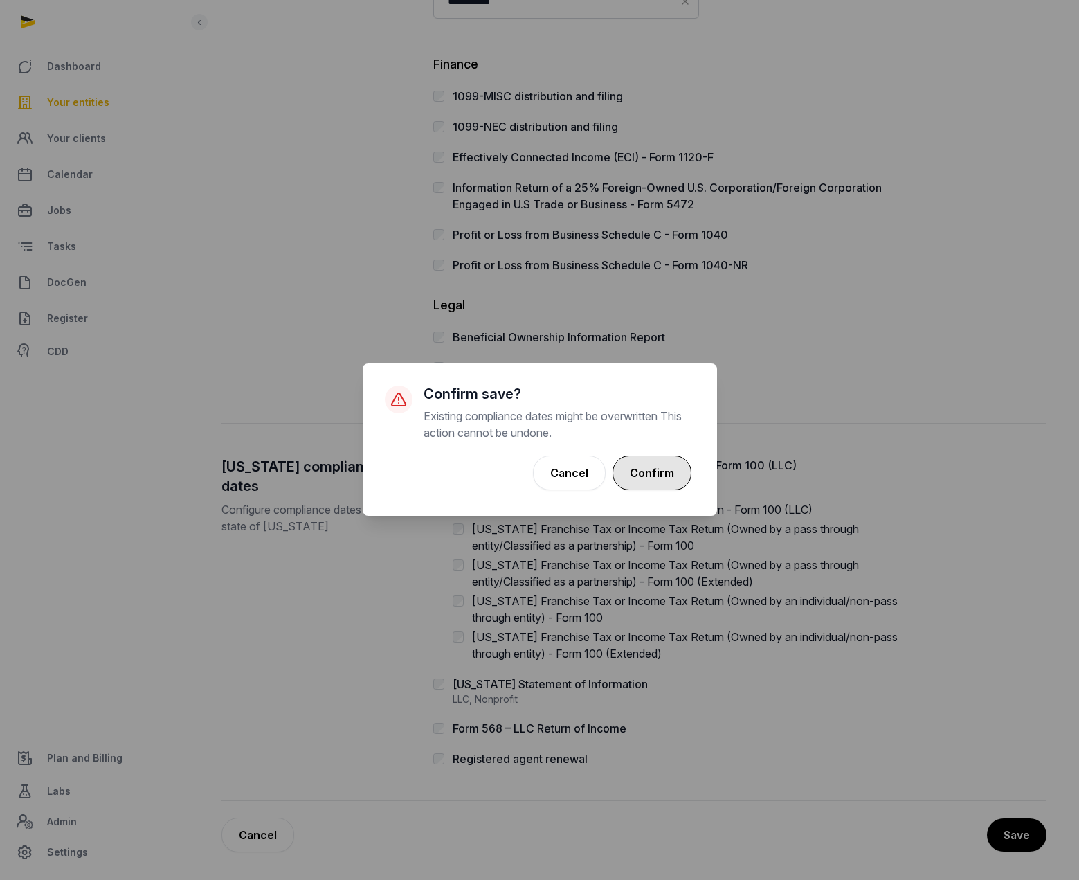
click at [653, 482] on button "Confirm" at bounding box center [651, 472] width 79 height 35
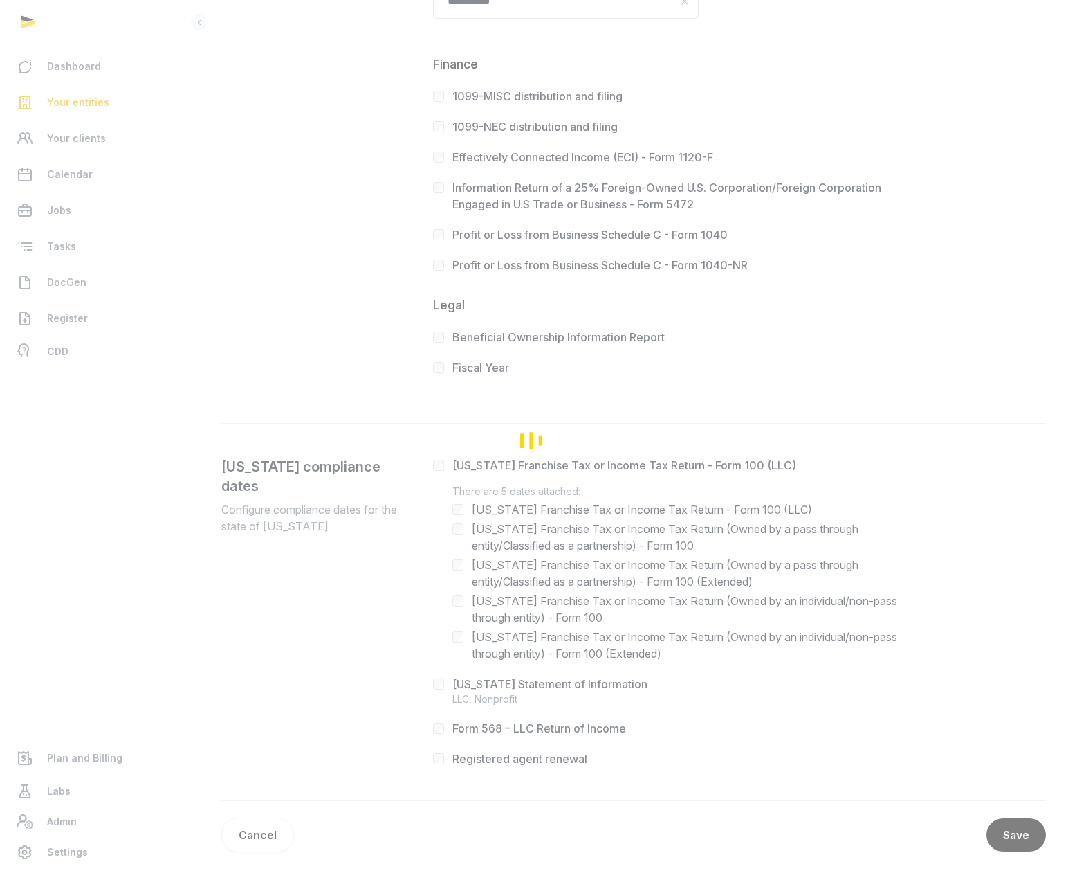
scroll to position [0, 0]
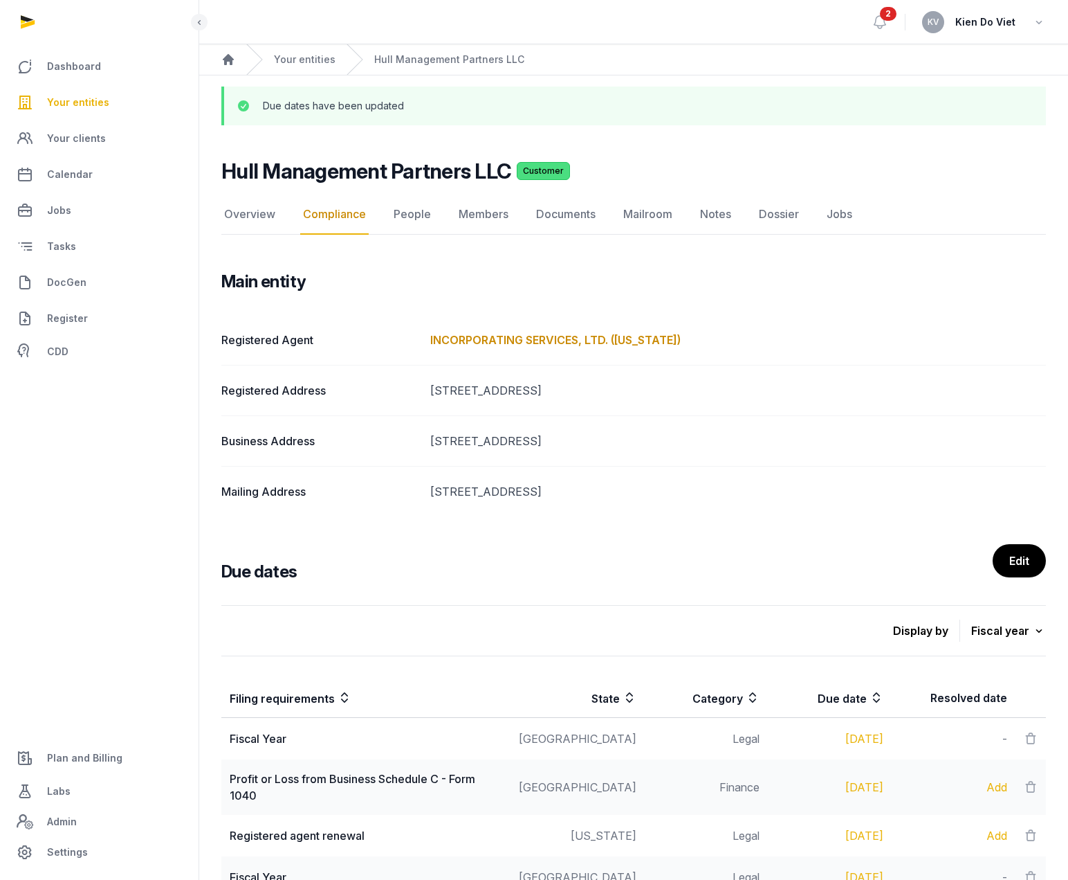
scroll to position [315, 0]
